Goal: Information Seeking & Learning: Find specific page/section

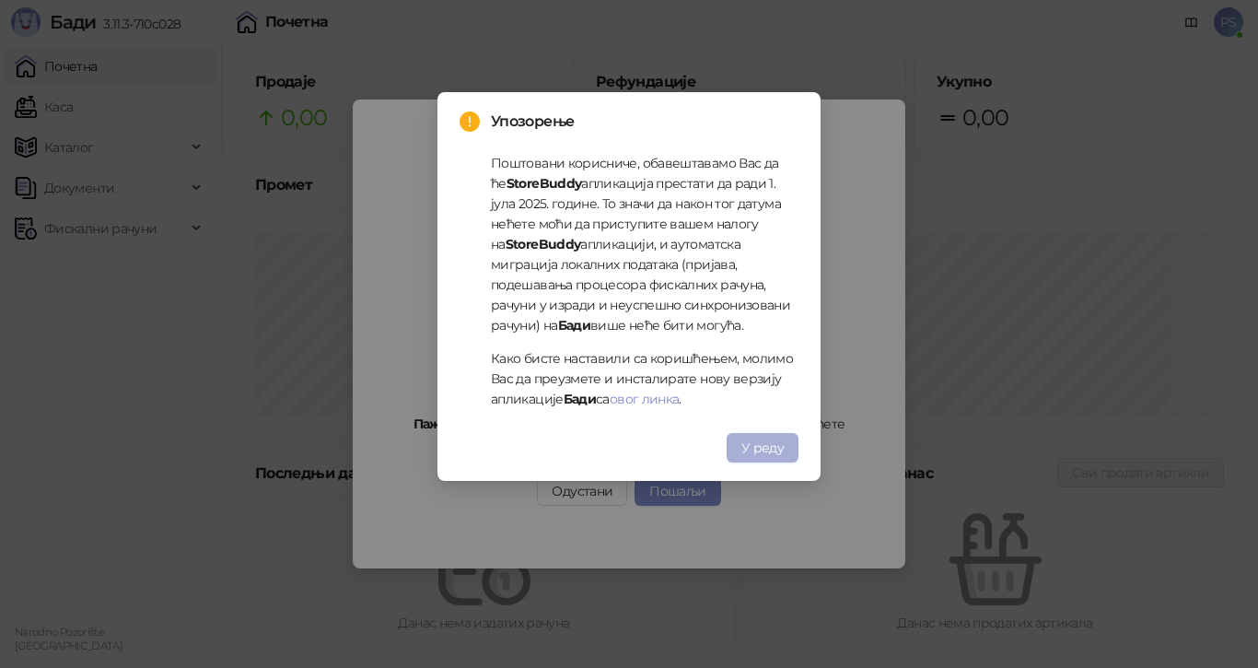
click at [774, 444] on span "У реду" at bounding box center [762, 447] width 42 height 17
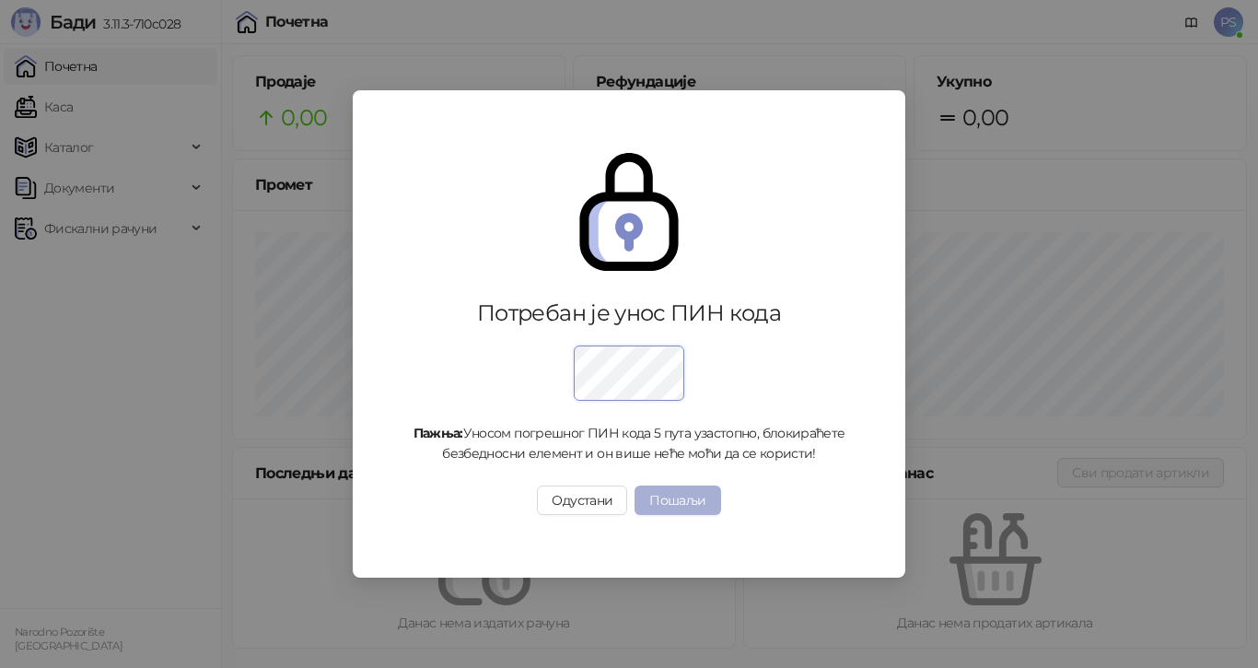
click at [674, 502] on button "Пошаљи" at bounding box center [677, 499] width 86 height 29
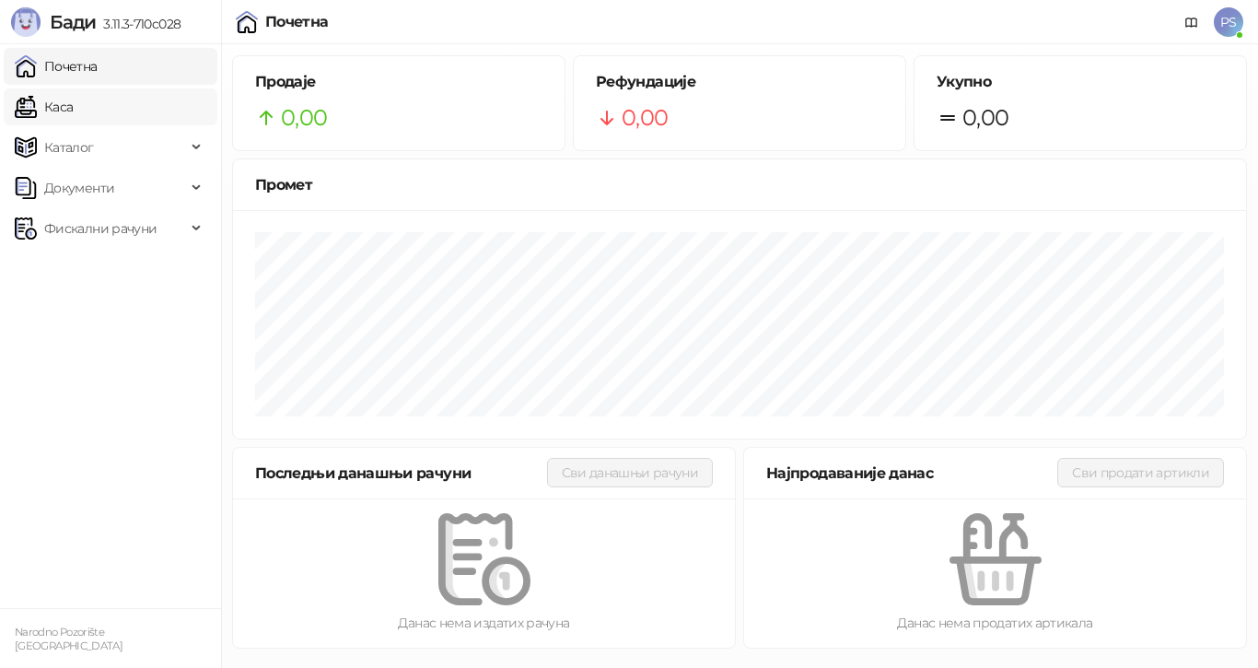
click at [73, 110] on link "Каса" at bounding box center [44, 106] width 58 height 37
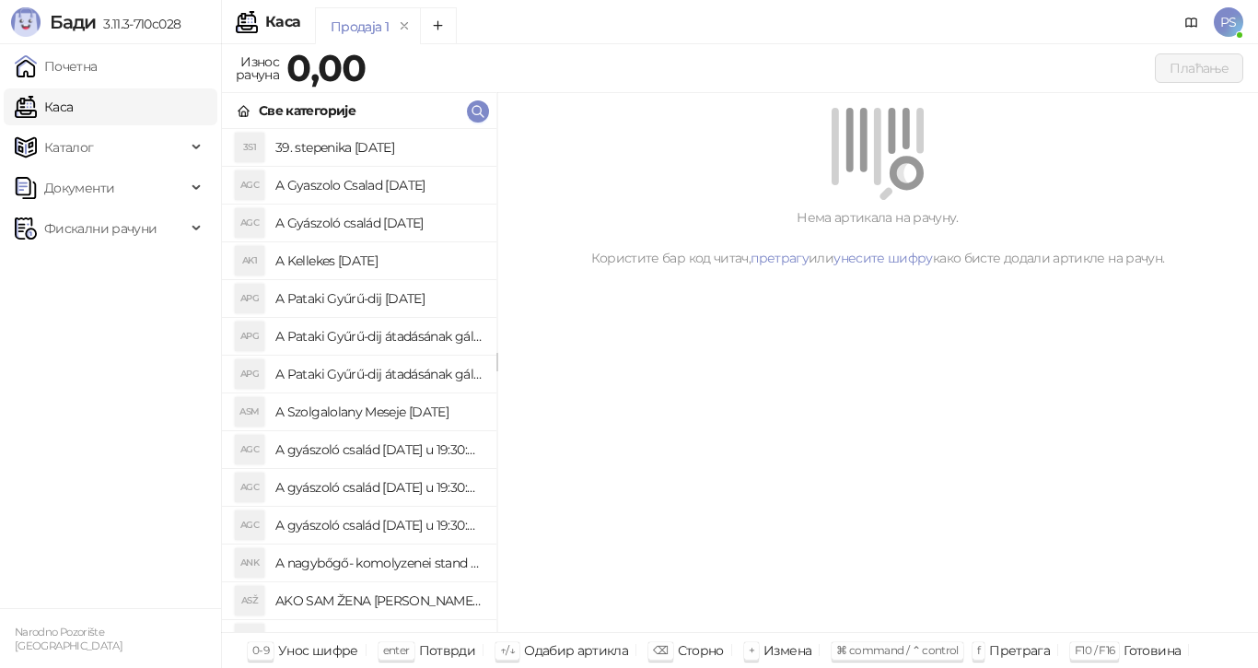
click at [359, 30] on div "Продаја 1" at bounding box center [360, 27] width 58 height 20
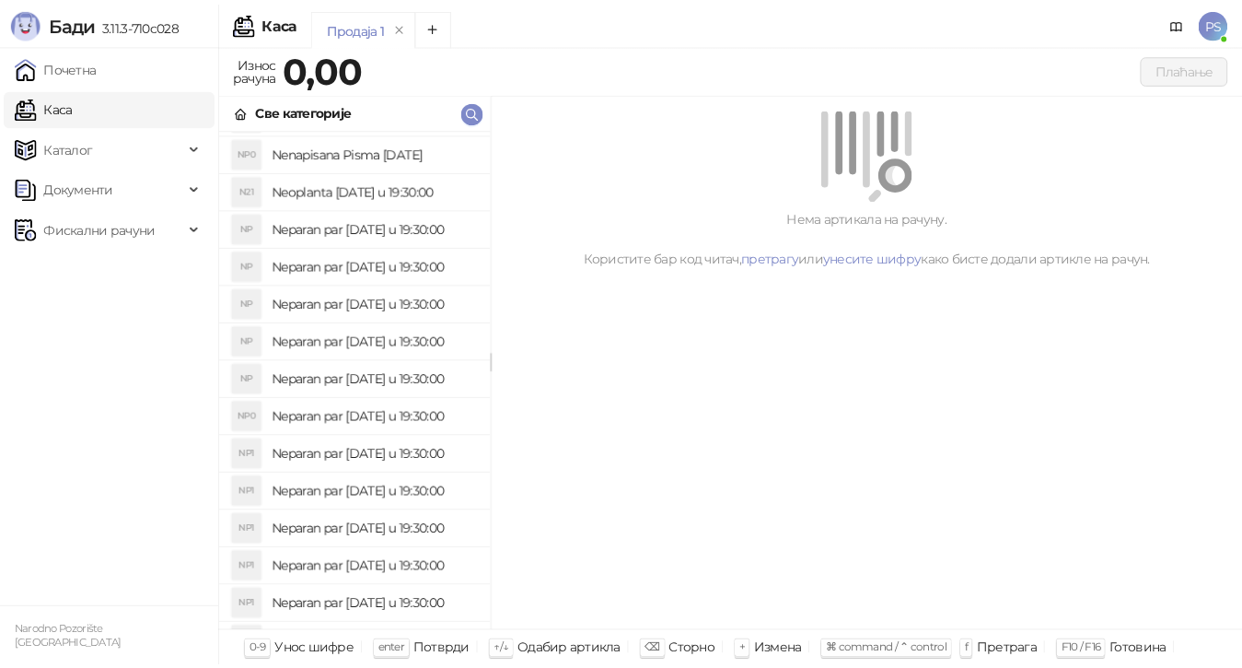
scroll to position [11971, 0]
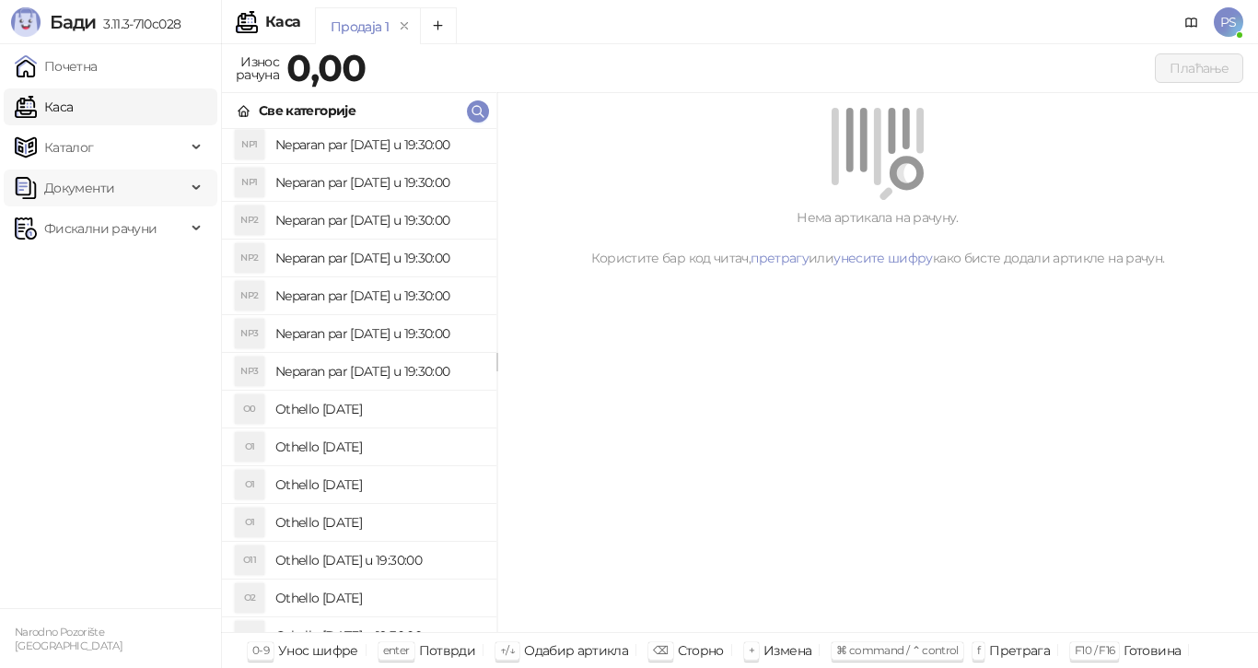
click at [134, 189] on span "Документи" at bounding box center [100, 187] width 171 height 37
click at [135, 307] on span "Фискални рачуни" at bounding box center [100, 313] width 112 height 37
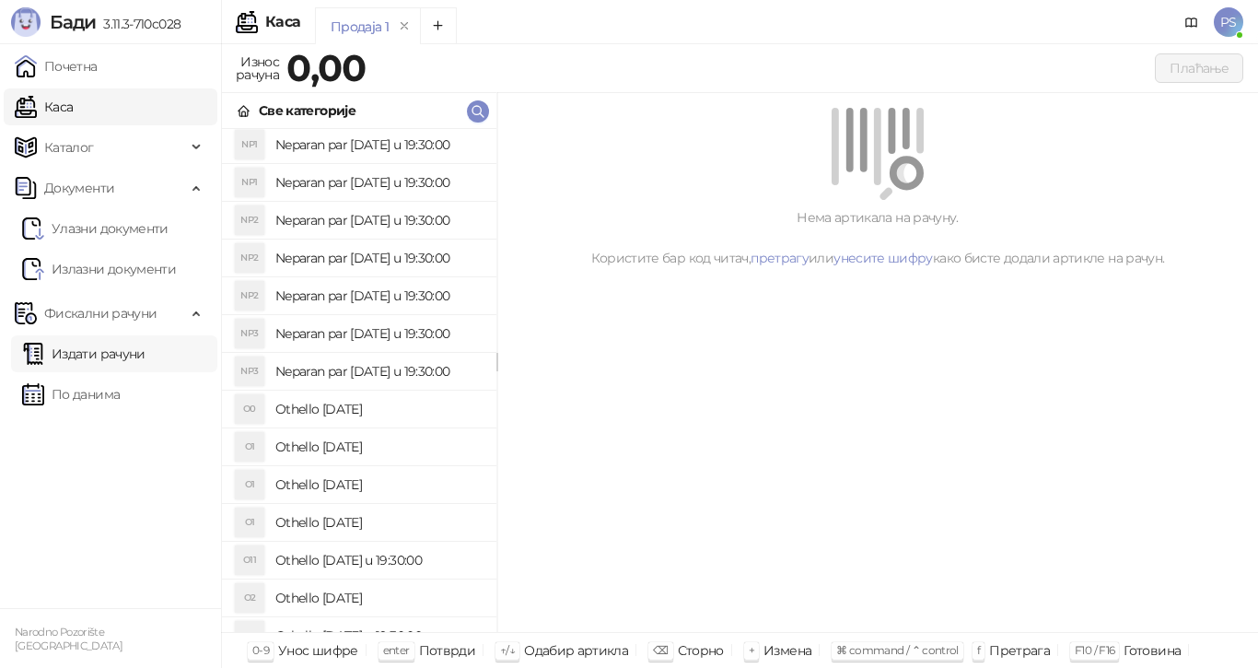
click at [136, 356] on link "Издати рачуни" at bounding box center [83, 353] width 123 height 37
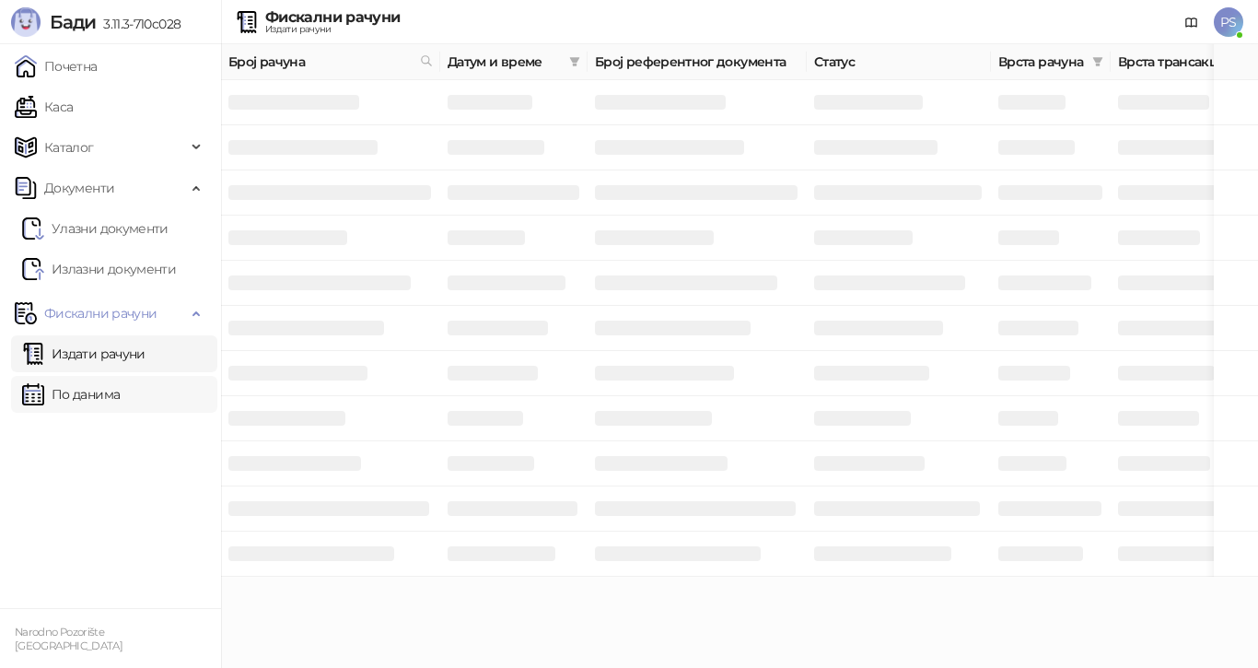
click at [120, 393] on link "По данима" at bounding box center [71, 394] width 98 height 37
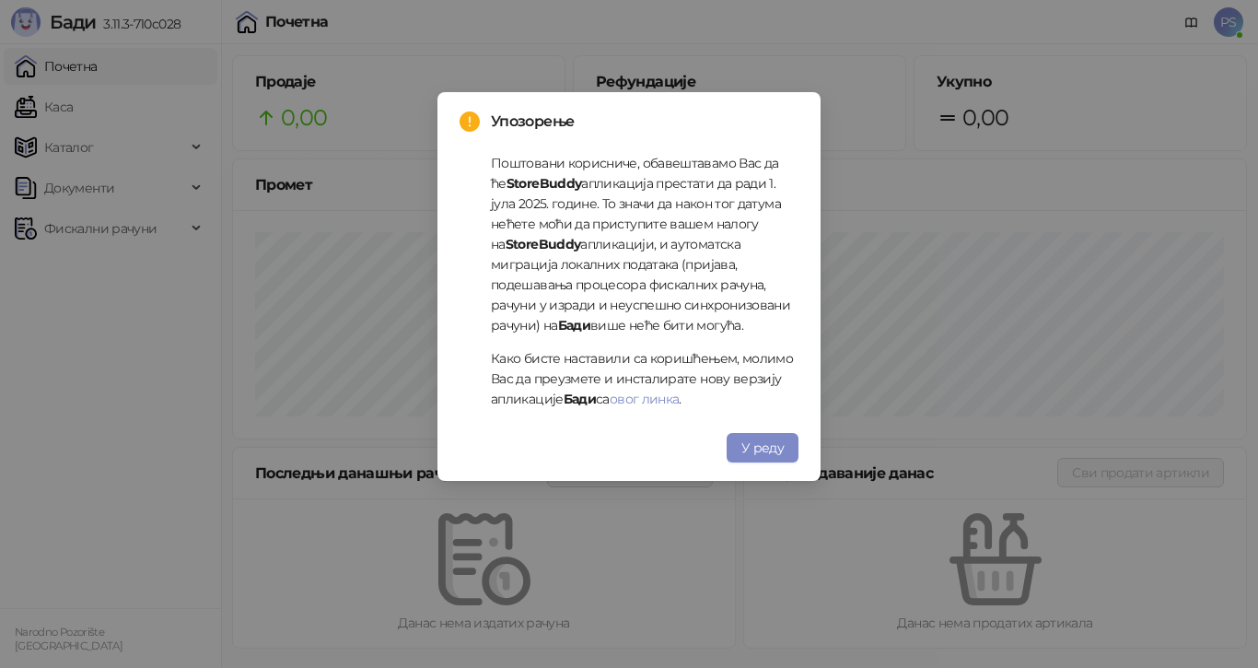
click at [769, 426] on div "Упозорење Поштовани корисниче, обавештавамо Вас да ће StoreBuddy апликација пре…" at bounding box center [628, 287] width 339 height 352
click at [769, 444] on span "У реду" at bounding box center [762, 447] width 42 height 17
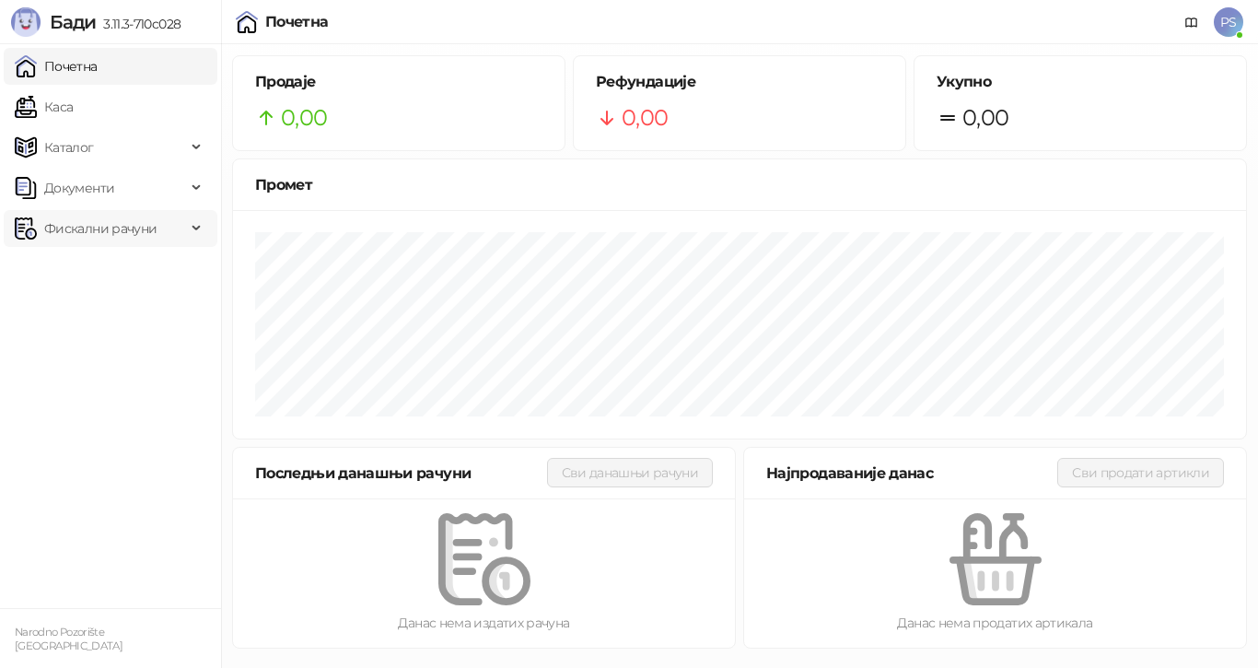
click at [107, 227] on span "Фискални рачуни" at bounding box center [100, 228] width 112 height 37
click at [108, 301] on link "По данима" at bounding box center [71, 309] width 98 height 37
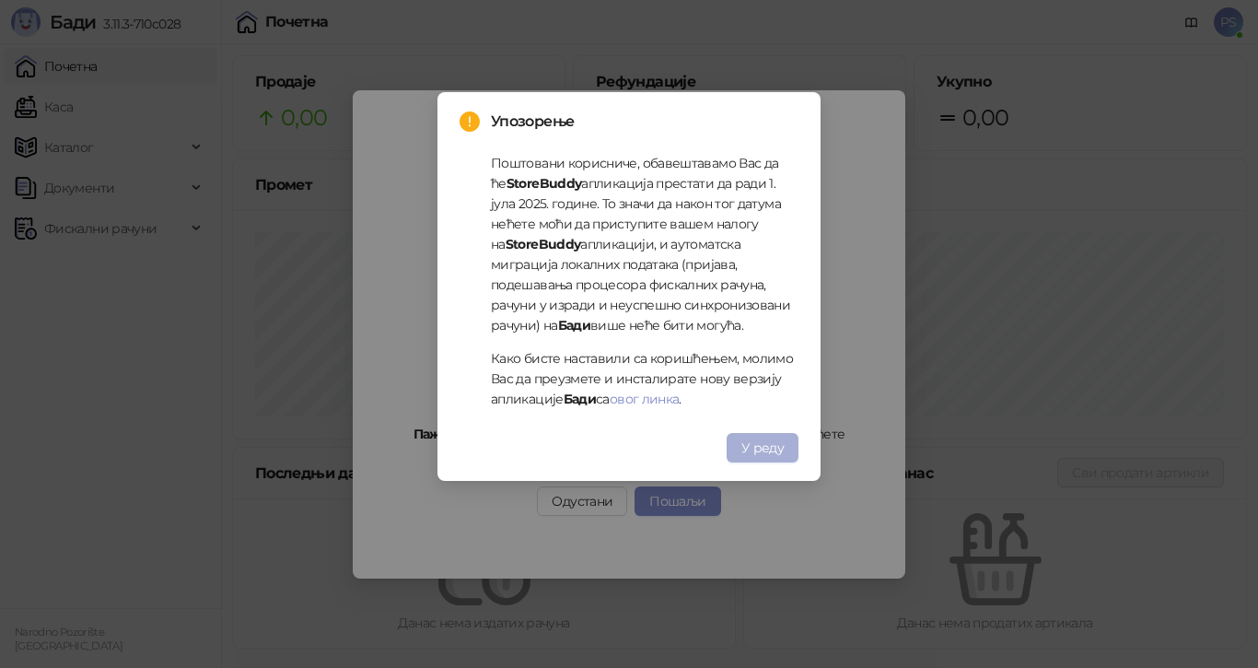
click at [741, 444] on button "У реду" at bounding box center [763, 447] width 72 height 29
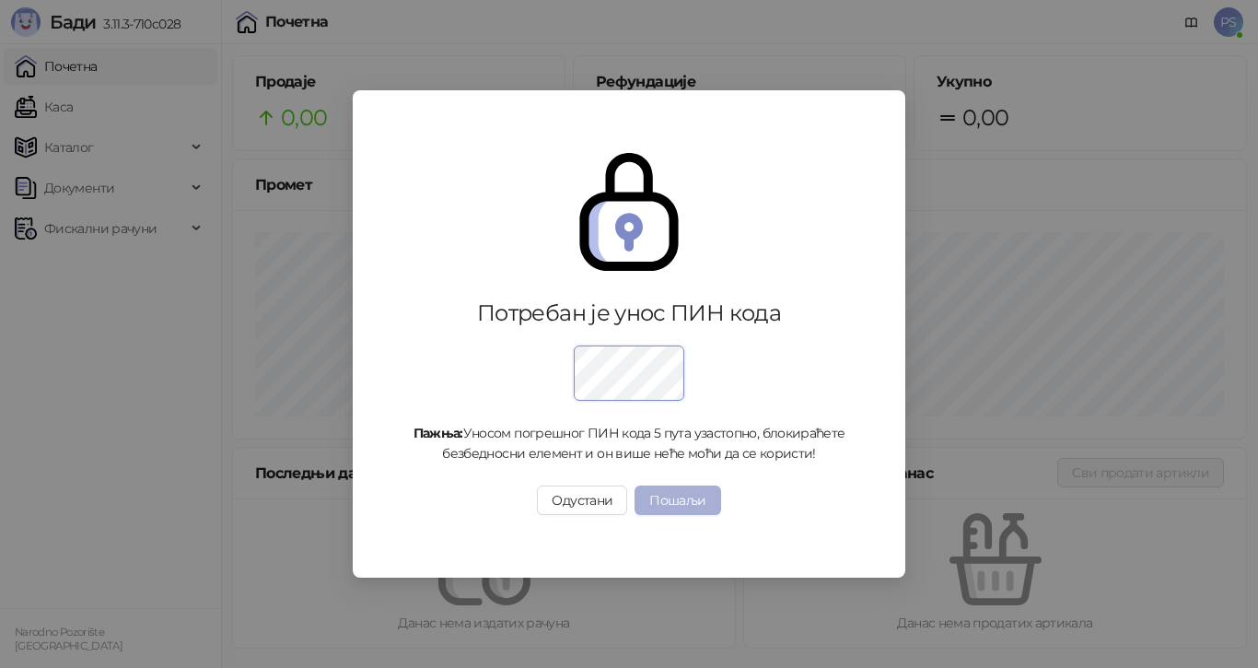
click at [692, 493] on button "Пошаљи" at bounding box center [677, 499] width 86 height 29
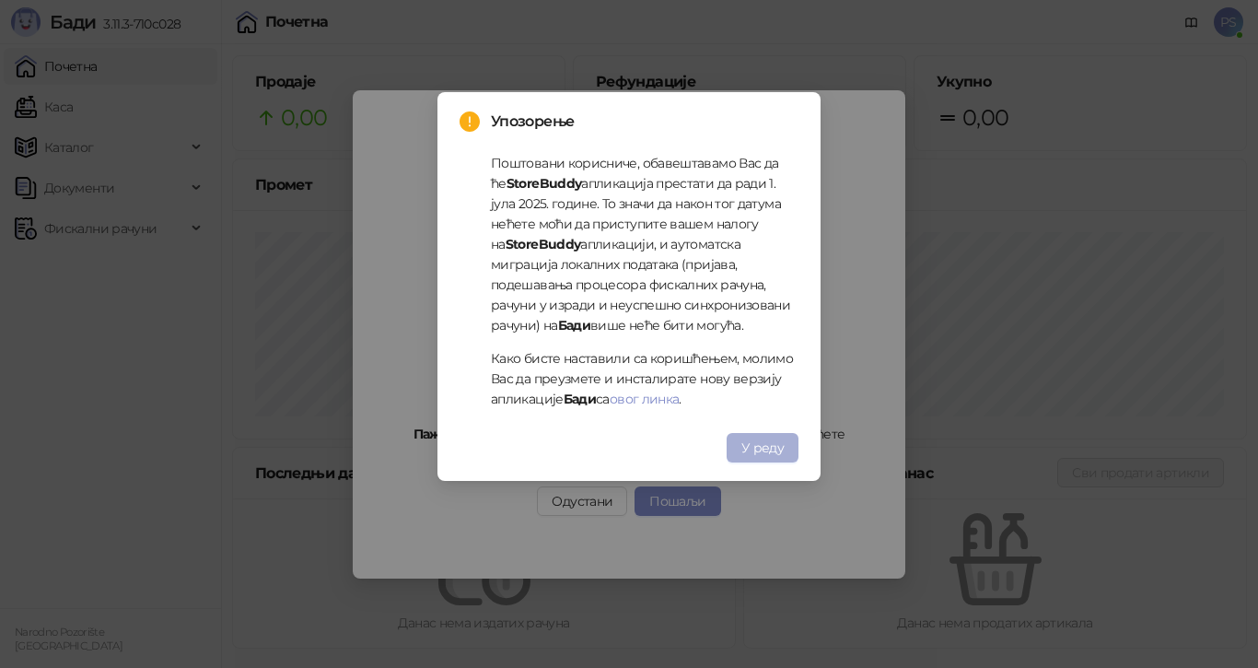
click at [774, 451] on span "У реду" at bounding box center [762, 447] width 42 height 17
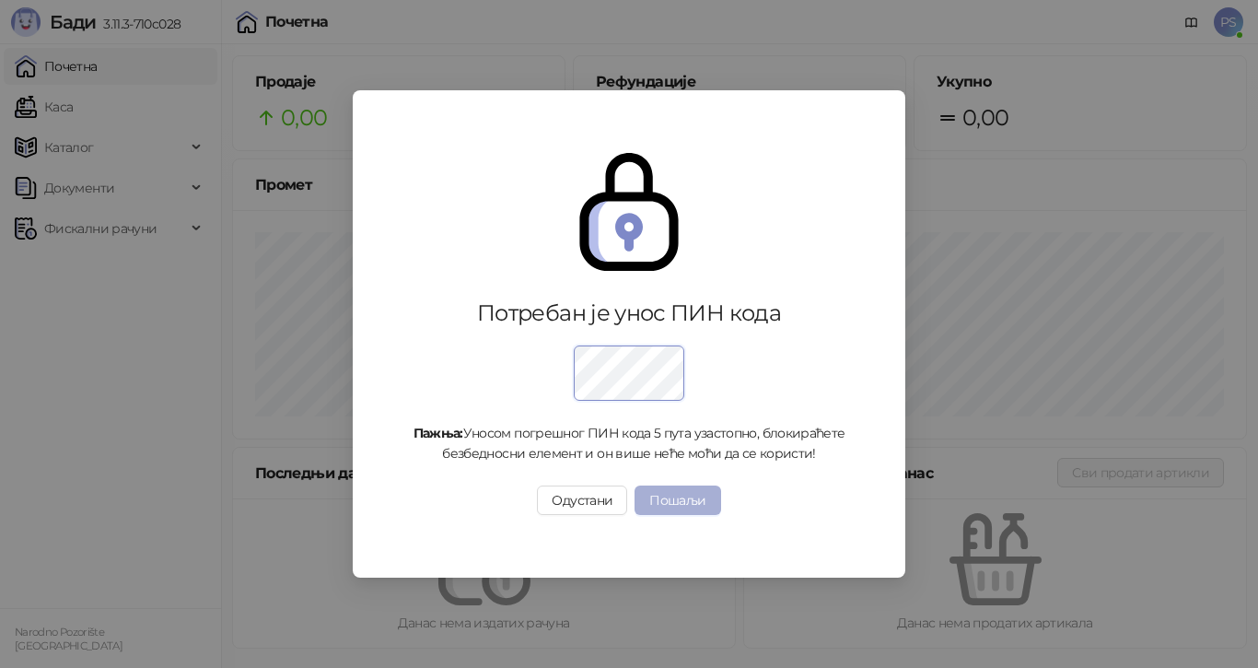
click at [687, 490] on button "Пошаљи" at bounding box center [677, 499] width 86 height 29
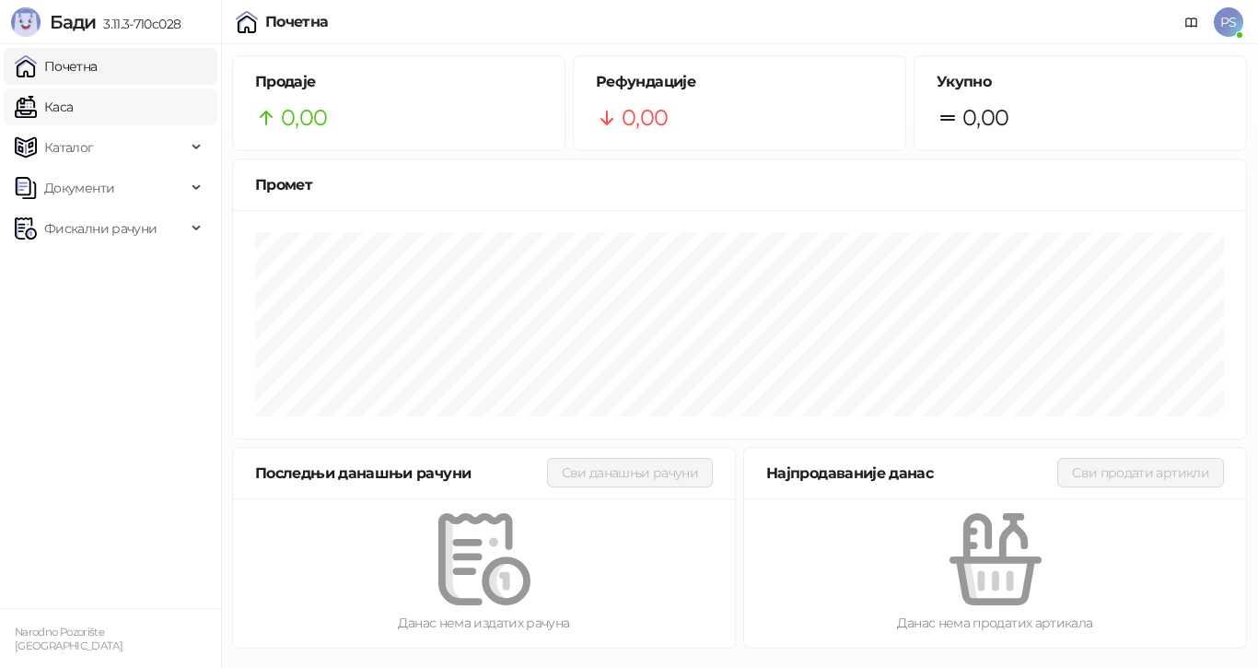
click at [73, 117] on link "Каса" at bounding box center [44, 106] width 58 height 37
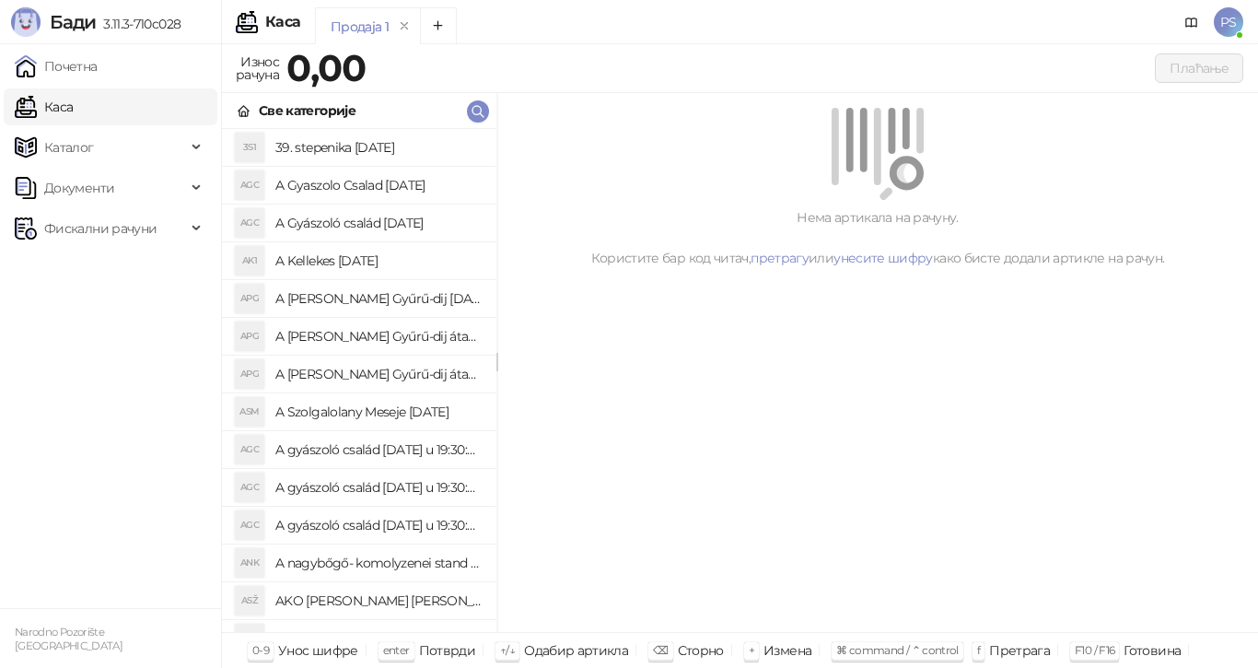
click at [1223, 24] on span "PS" at bounding box center [1228, 21] width 29 height 29
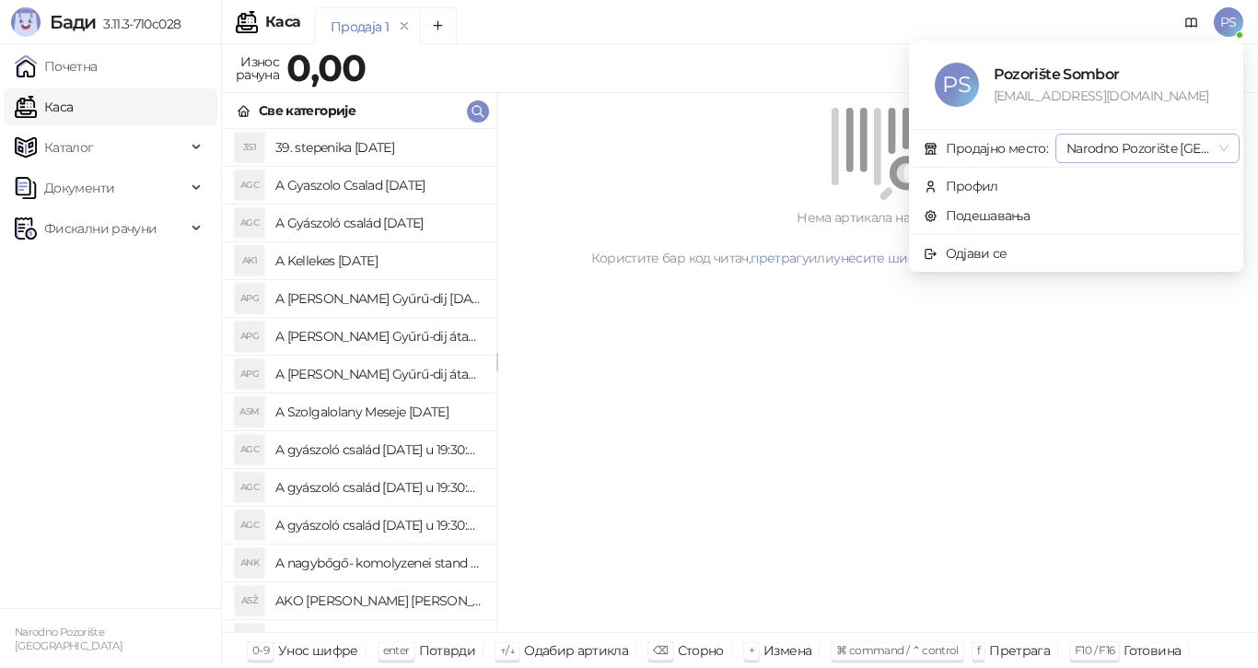
click at [1181, 139] on span "Narodno Pozorište [GEOGRAPHIC_DATA]" at bounding box center [1147, 148] width 162 height 28
click at [991, 215] on link "Подешавања" at bounding box center [977, 215] width 107 height 17
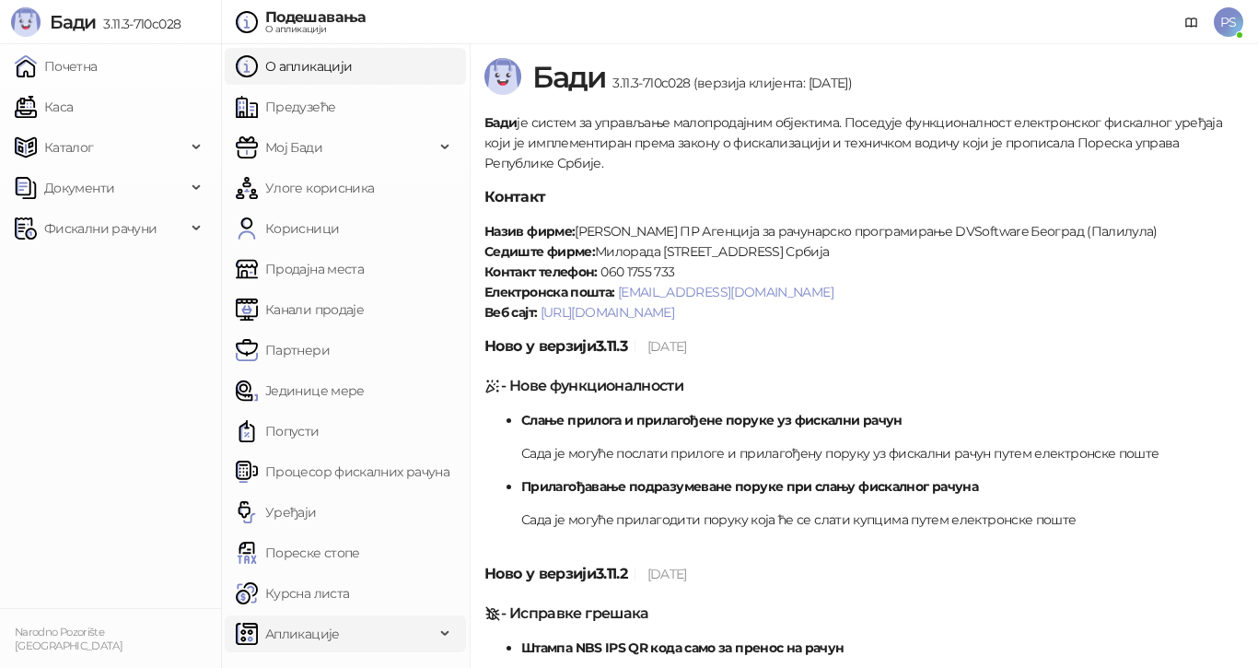
click at [400, 627] on span "Апликације" at bounding box center [335, 633] width 199 height 37
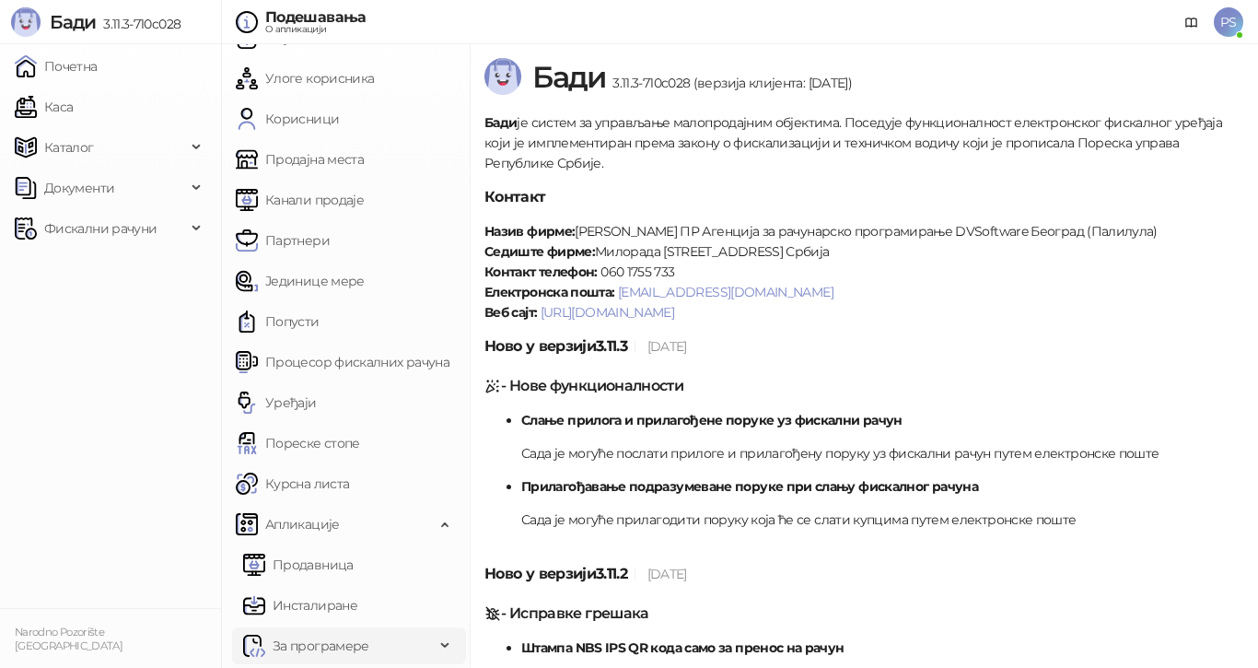
click at [384, 651] on span "За програмере" at bounding box center [339, 645] width 192 height 37
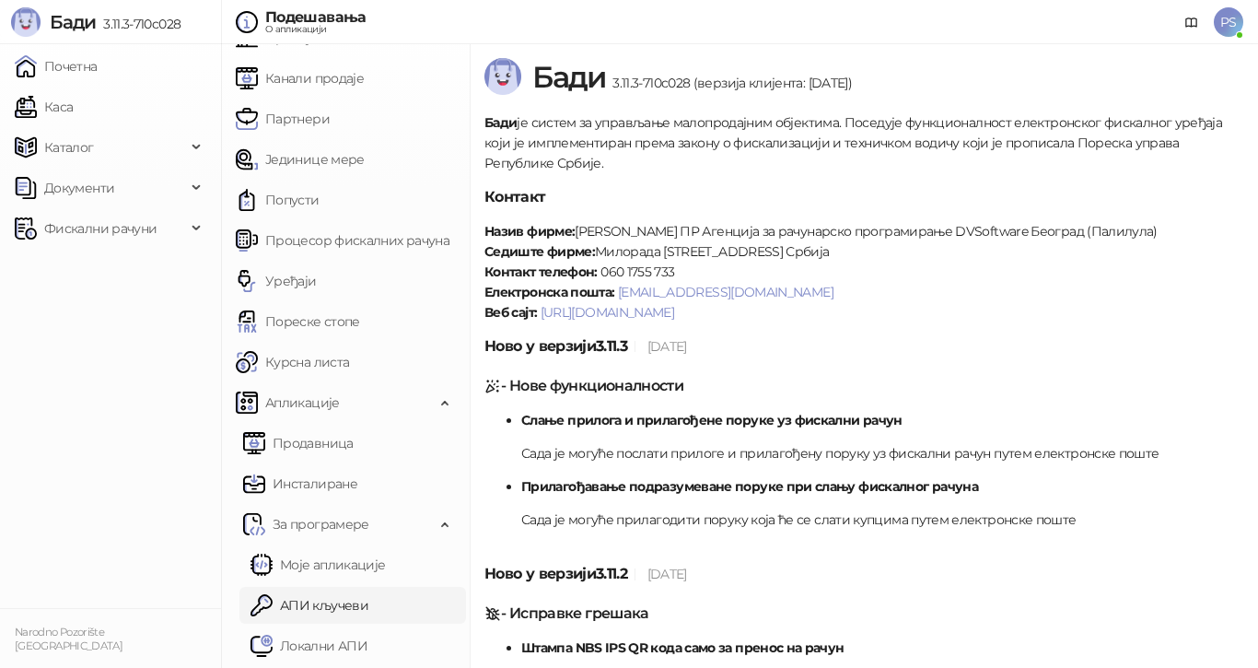
click at [340, 603] on link "АПИ кључеви" at bounding box center [309, 605] width 118 height 37
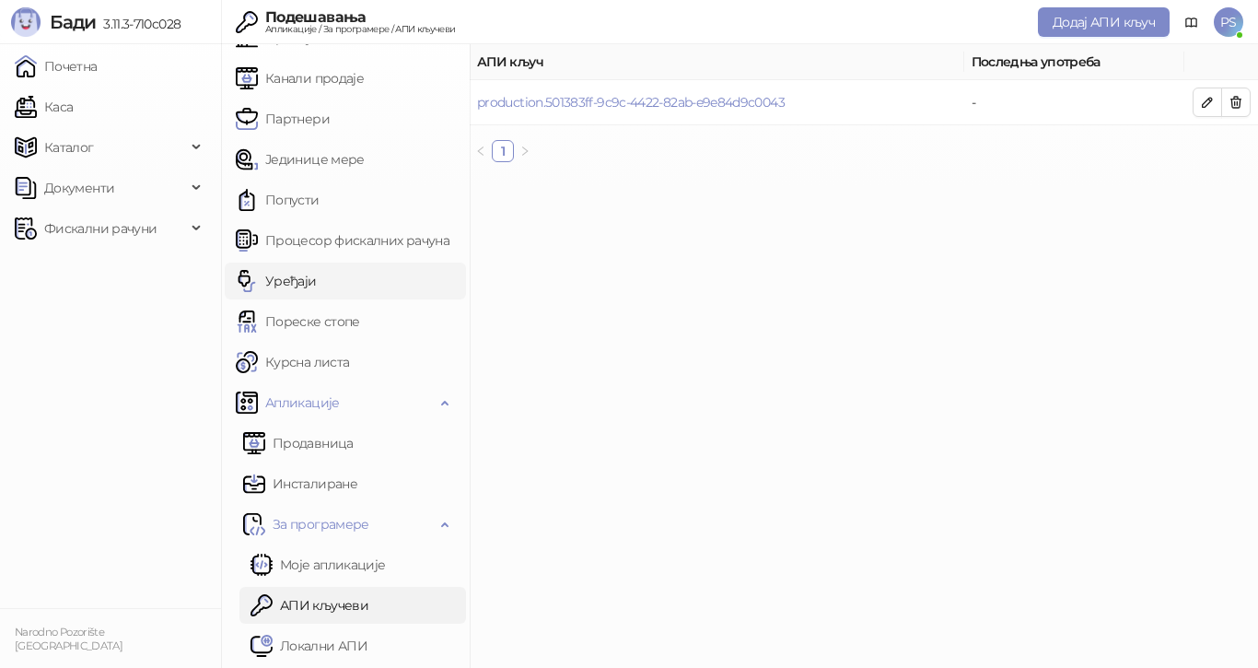
click at [317, 273] on link "Уређаји" at bounding box center [276, 280] width 81 height 37
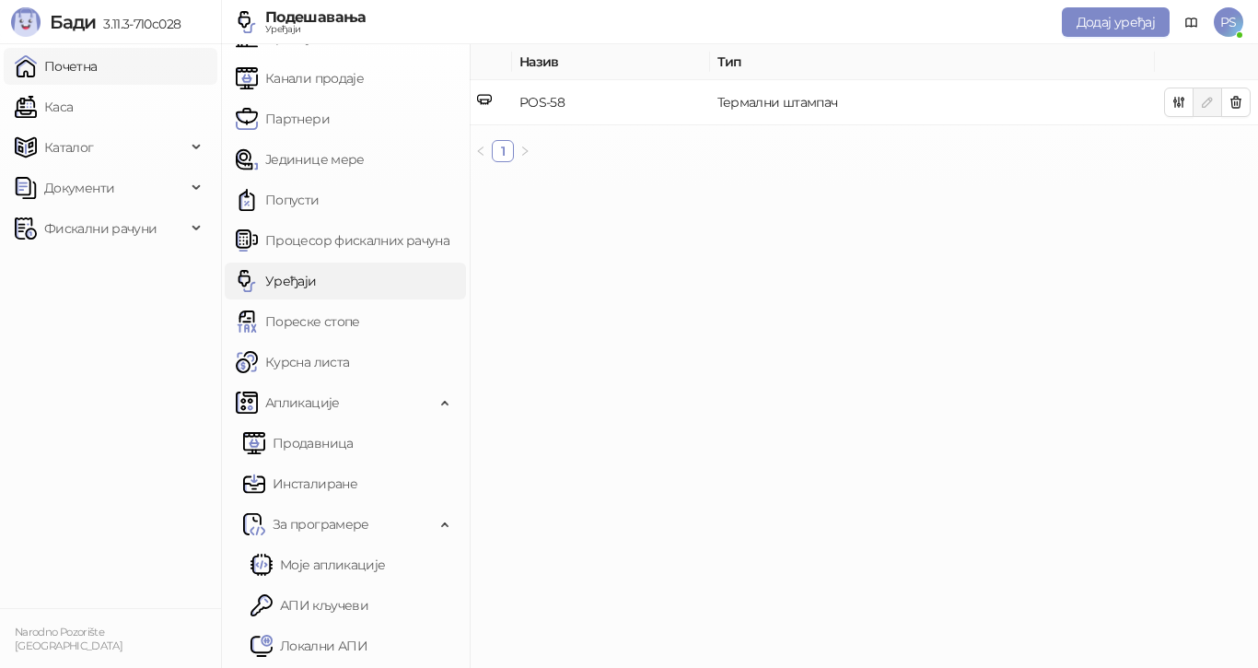
click at [76, 75] on link "Почетна" at bounding box center [56, 66] width 83 height 37
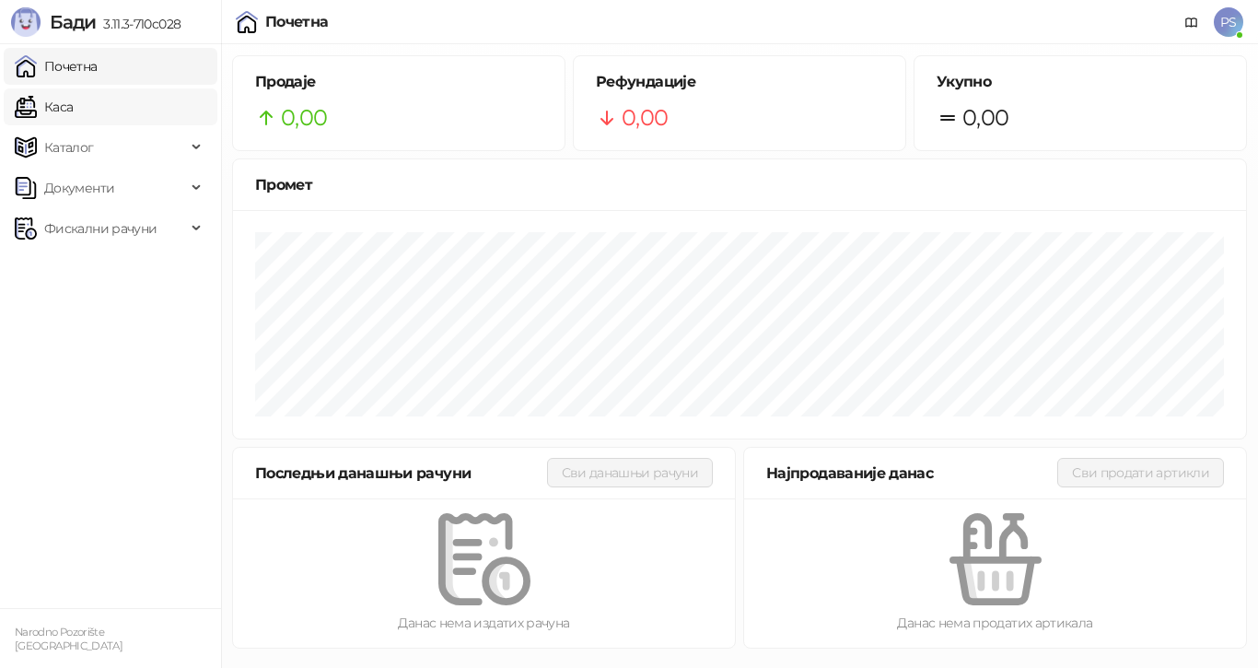
click at [73, 113] on link "Каса" at bounding box center [44, 106] width 58 height 37
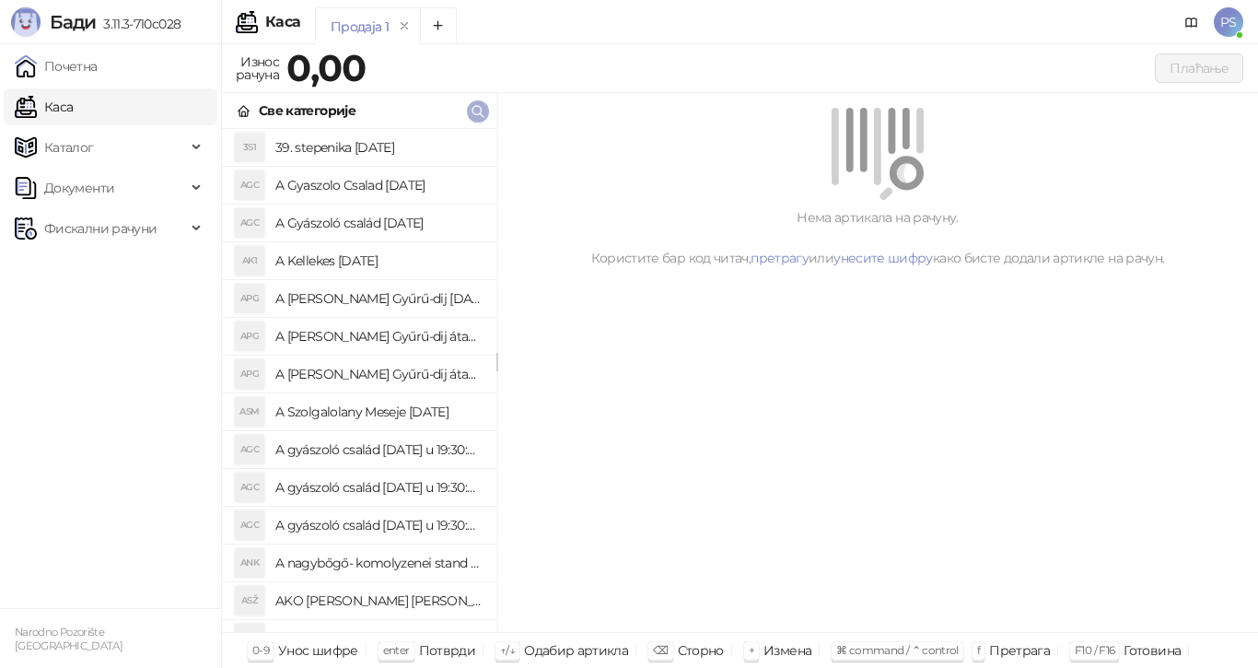
click at [477, 108] on icon "button" at bounding box center [478, 111] width 15 height 15
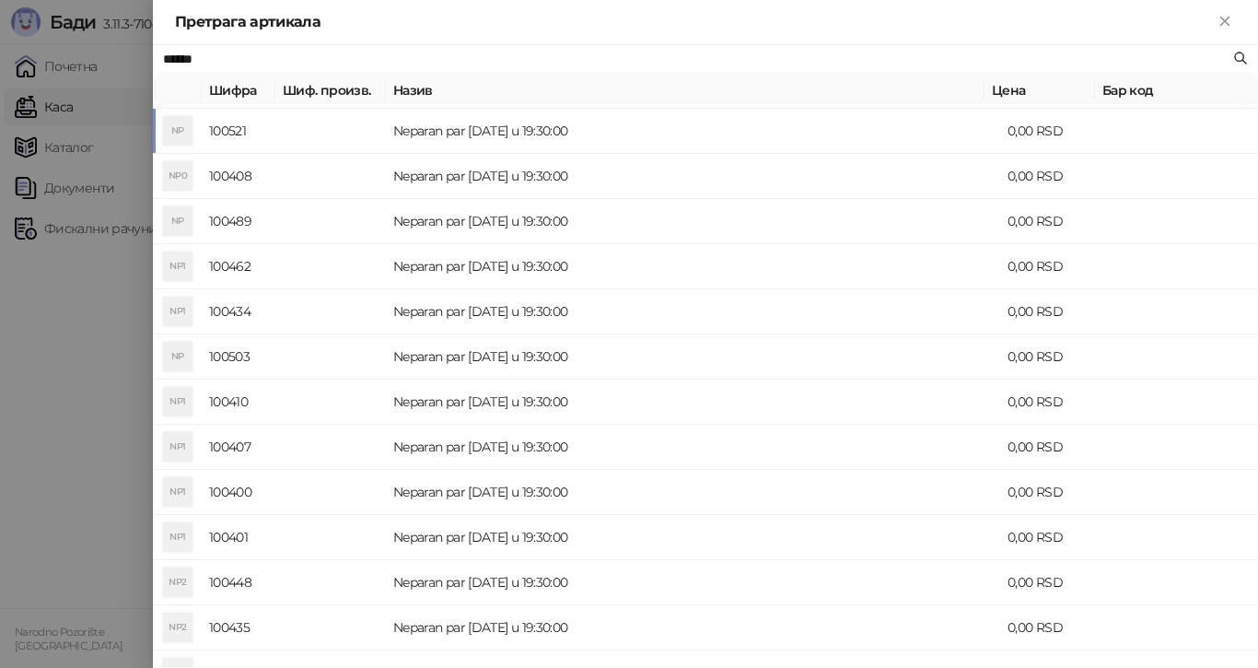
type input "******"
click at [61, 366] on div at bounding box center [629, 334] width 1258 height 668
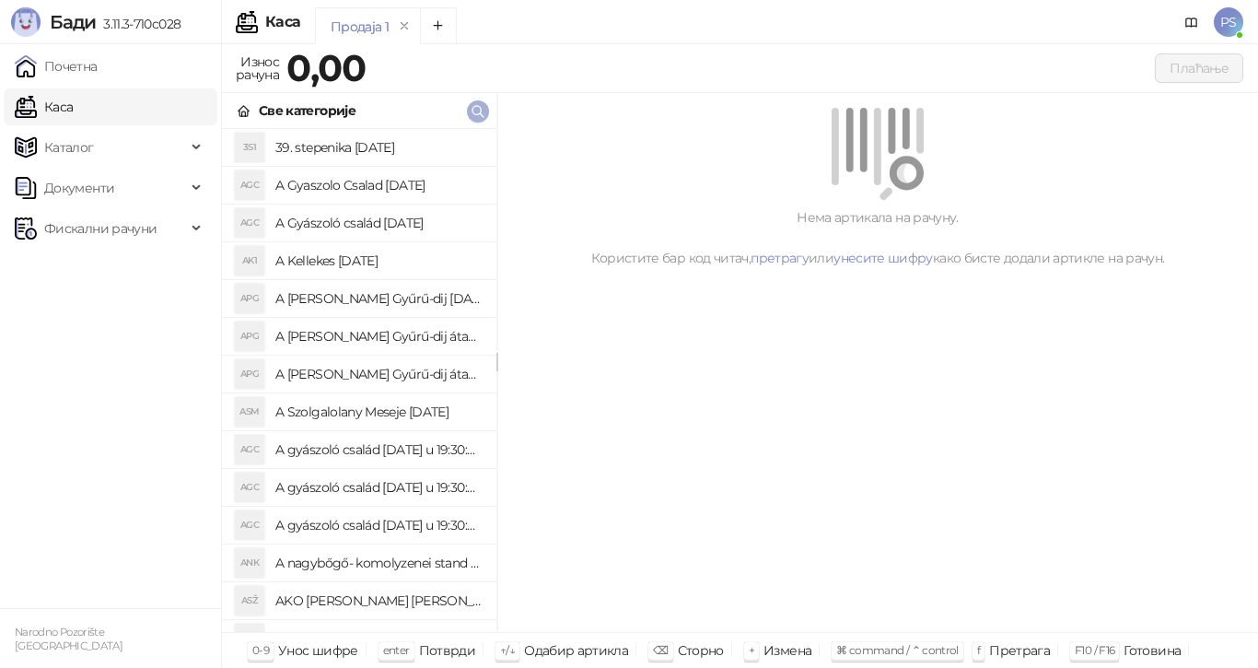
click at [483, 116] on icon "button" at bounding box center [477, 111] width 11 height 11
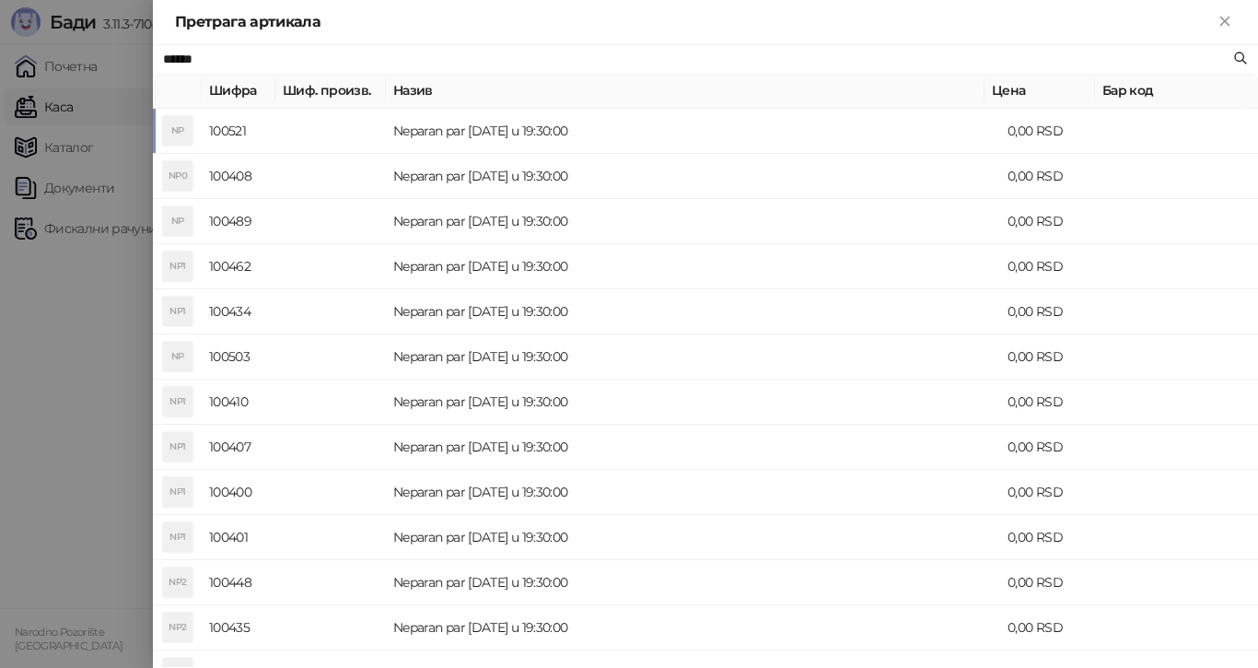
click at [73, 448] on div at bounding box center [629, 334] width 1258 height 668
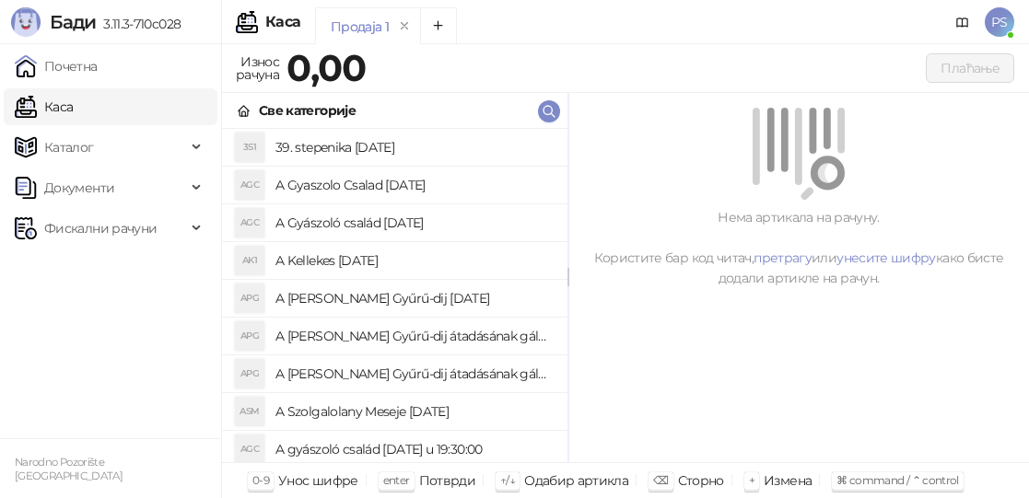
drag, startPoint x: 497, startPoint y: 273, endPoint x: 568, endPoint y: 272, distance: 70.9
click at [140, 151] on span "Каталог" at bounding box center [100, 147] width 171 height 37
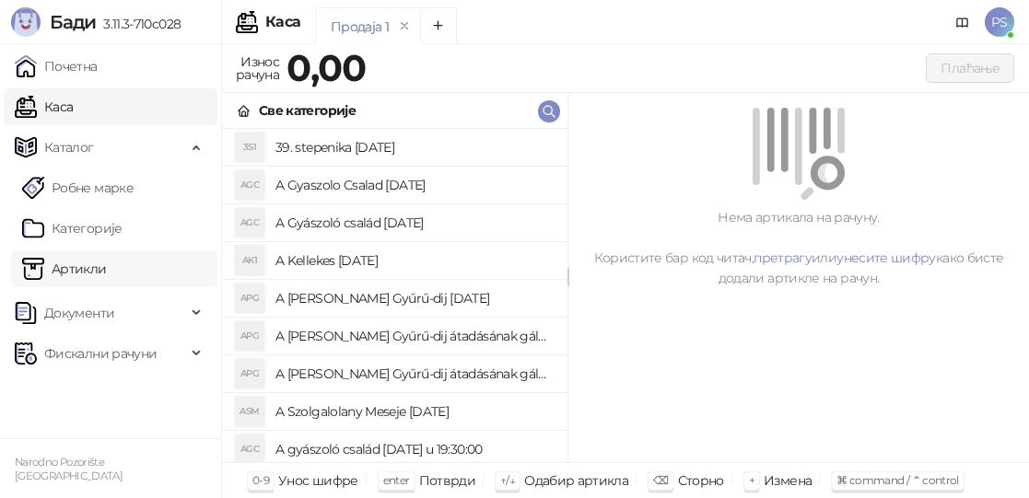
click at [107, 264] on link "Артикли" at bounding box center [64, 268] width 85 height 37
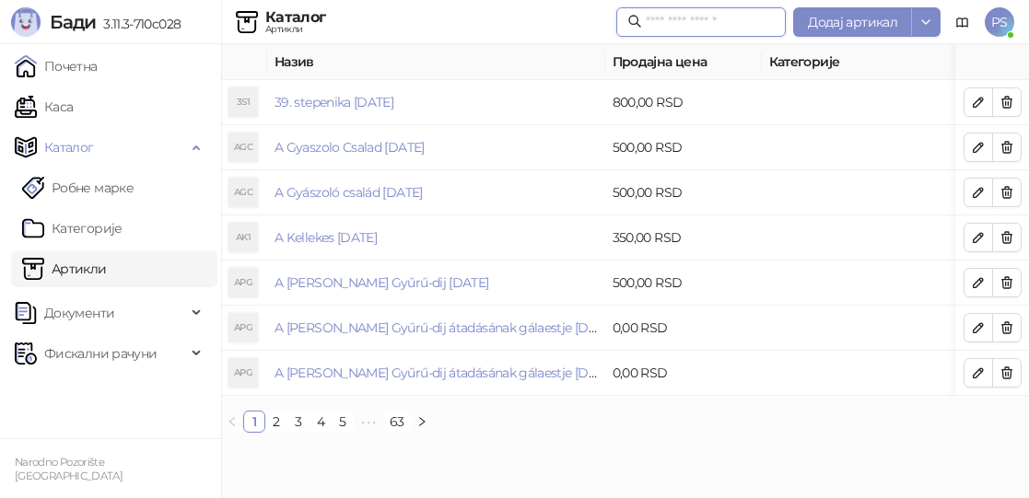
click at [655, 25] on input "text" at bounding box center [710, 22] width 129 height 20
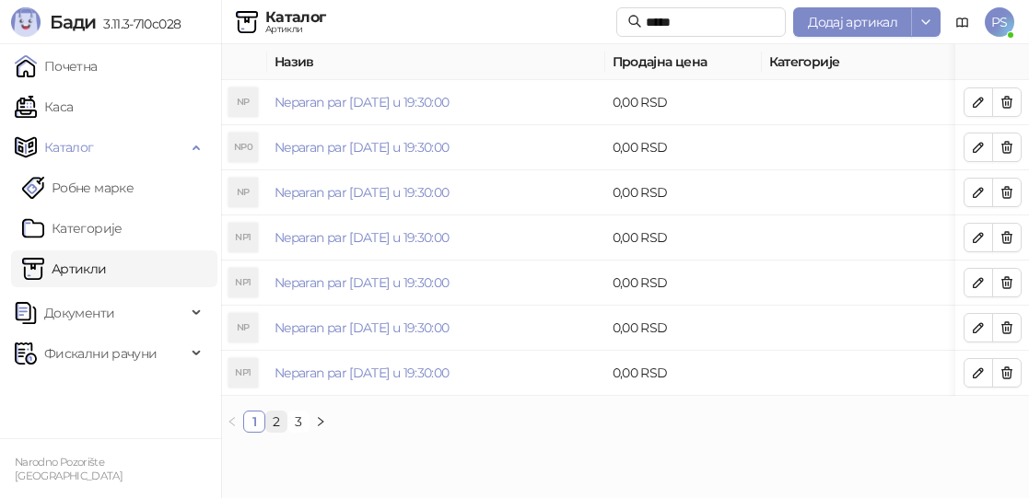
click at [279, 432] on link "2" at bounding box center [276, 422] width 20 height 20
drag, startPoint x: 673, startPoint y: 28, endPoint x: 579, endPoint y: 19, distance: 94.3
click at [579, 19] on div "Каталог Артикли ***** Додај артикал PS" at bounding box center [514, 22] width 999 height 44
type input "**********"
click at [99, 265] on link "Артикли" at bounding box center [64, 268] width 85 height 37
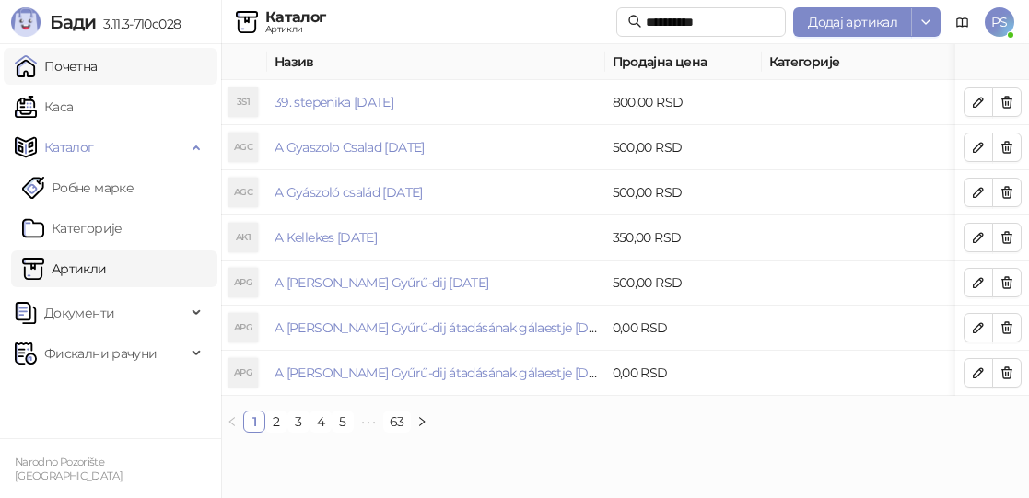
click at [80, 74] on link "Почетна" at bounding box center [56, 66] width 83 height 37
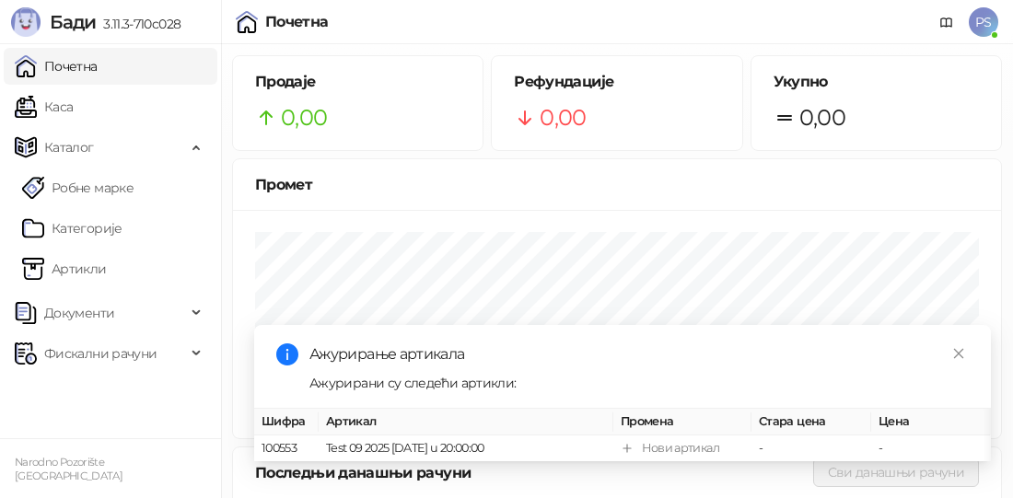
click at [367, 415] on th "Артикал" at bounding box center [466, 422] width 295 height 27
click at [86, 262] on link "Артикли" at bounding box center [64, 268] width 85 height 37
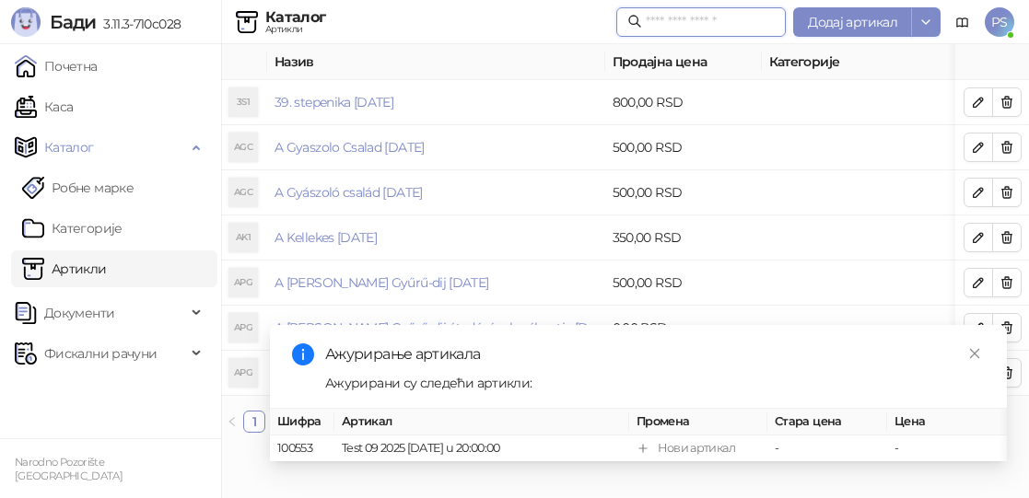
click at [669, 18] on input "text" at bounding box center [710, 22] width 129 height 20
click at [662, 15] on input "****" at bounding box center [710, 22] width 129 height 20
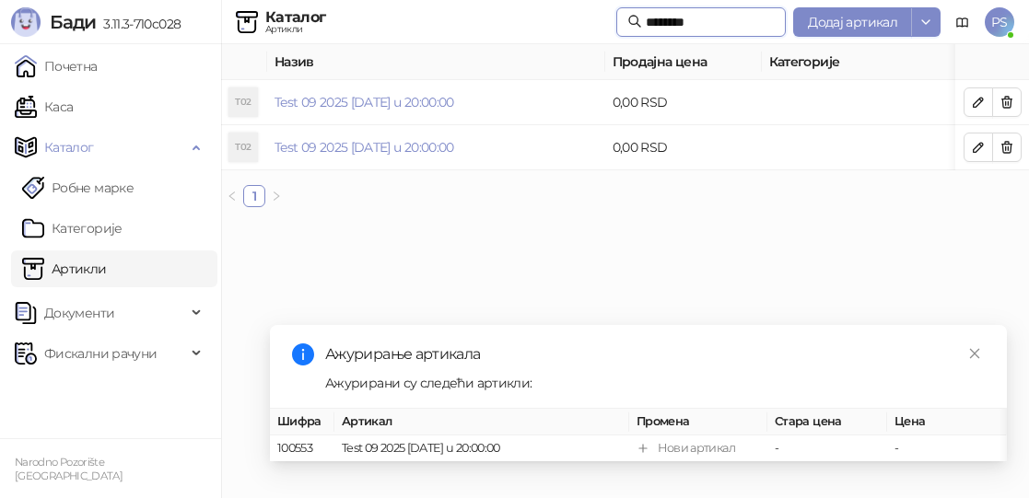
type input "*******"
drag, startPoint x: 327, startPoint y: 341, endPoint x: 527, endPoint y: 344, distance: 199.9
click at [527, 344] on div "Ажурирање артикала" at bounding box center [654, 354] width 659 height 22
